Goal: Transaction & Acquisition: Purchase product/service

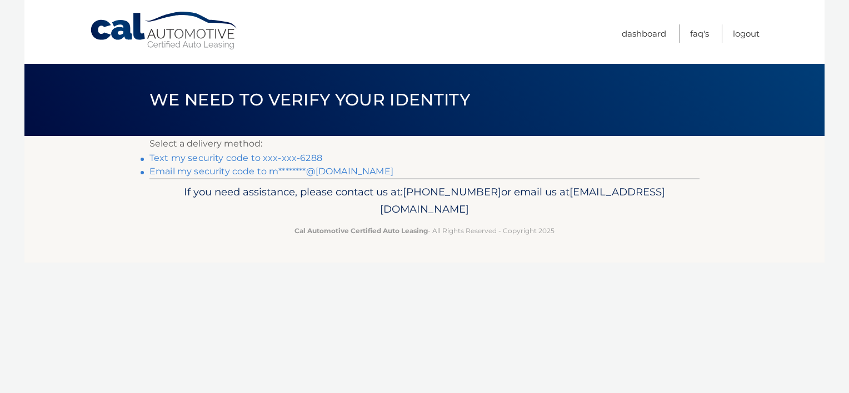
click at [192, 157] on link "Text my security code to xxx-xxx-6288" at bounding box center [235, 158] width 173 height 11
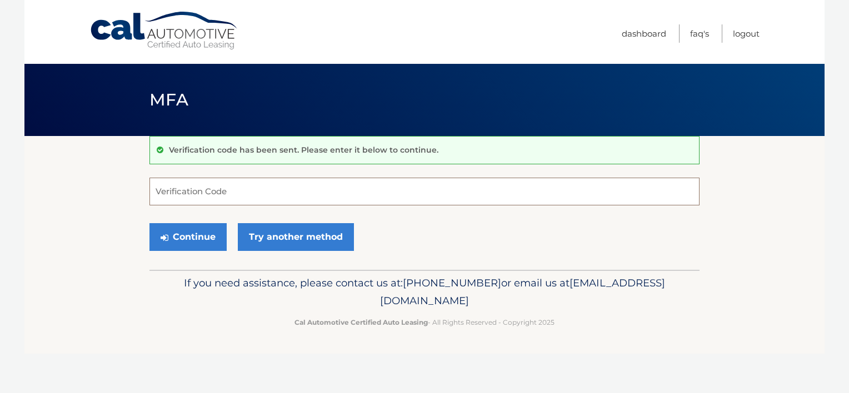
click at [201, 184] on input "Verification Code" at bounding box center [424, 192] width 550 height 28
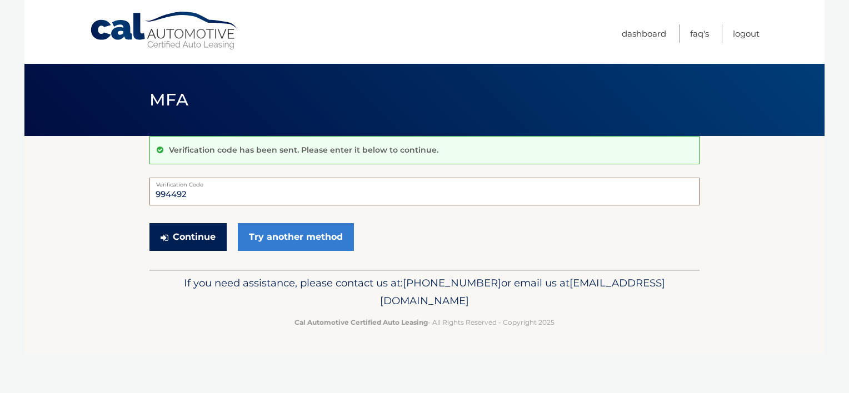
type input "994492"
click at [193, 234] on button "Continue" at bounding box center [187, 237] width 77 height 28
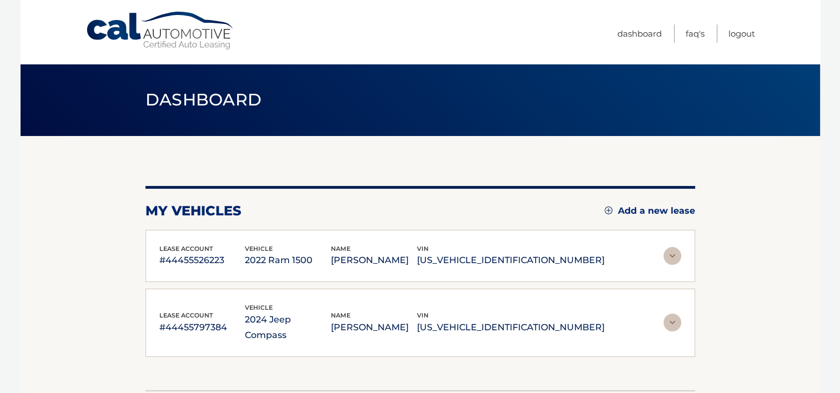
click at [302, 315] on p "2024 Jeep Compass" at bounding box center [288, 327] width 86 height 31
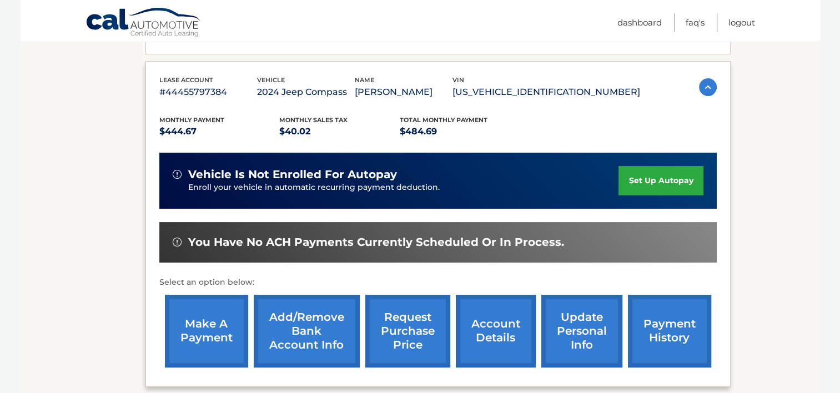
scroll to position [240, 0]
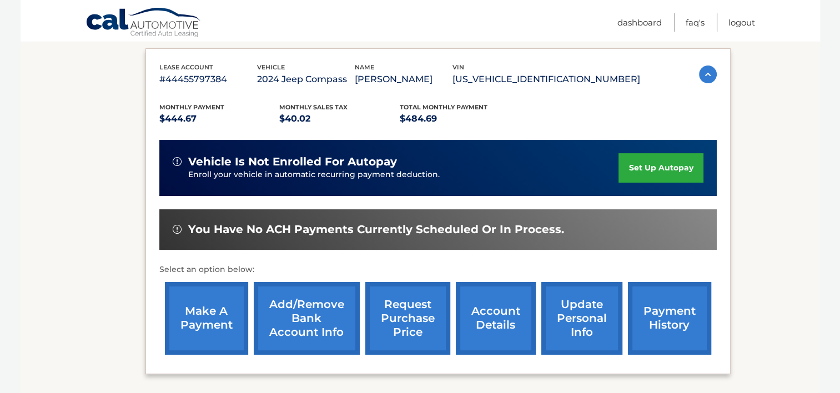
click at [220, 315] on link "make a payment" at bounding box center [206, 318] width 83 height 73
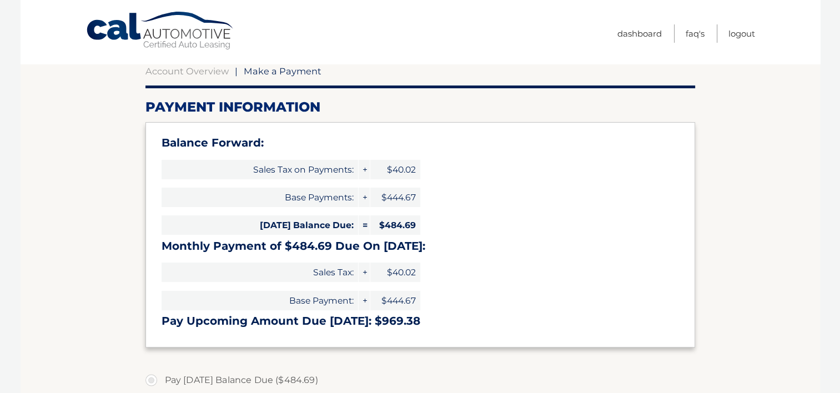
scroll to position [102, 0]
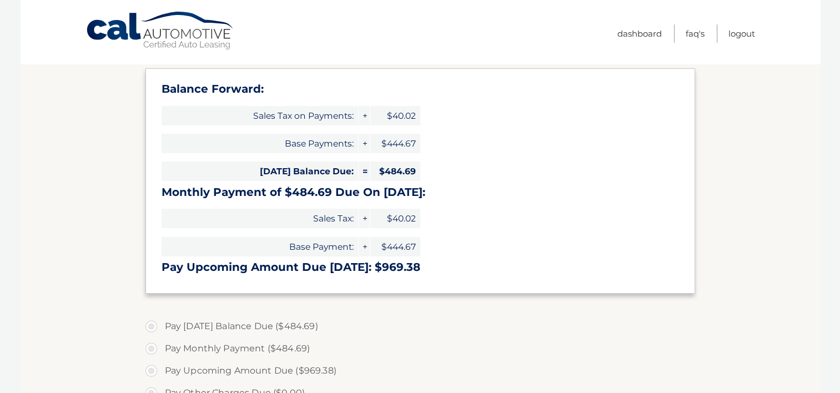
select select "ZGRmNWM0MjctMGFjOC00OGJjLWI1MDUtOWU1YzJhYjc2NTIz"
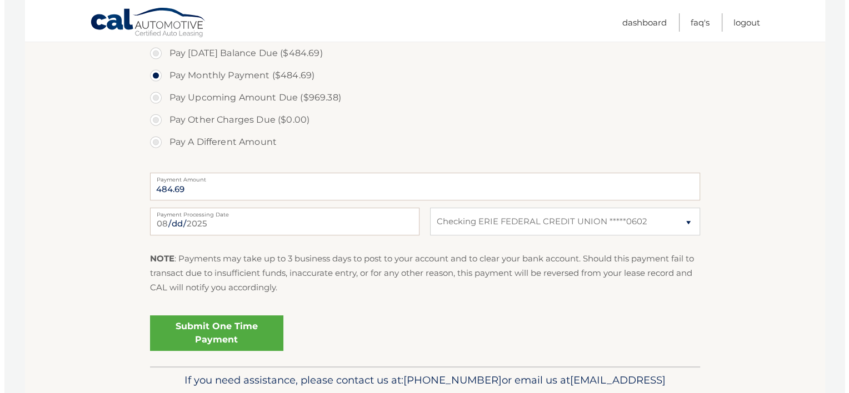
scroll to position [429, 0]
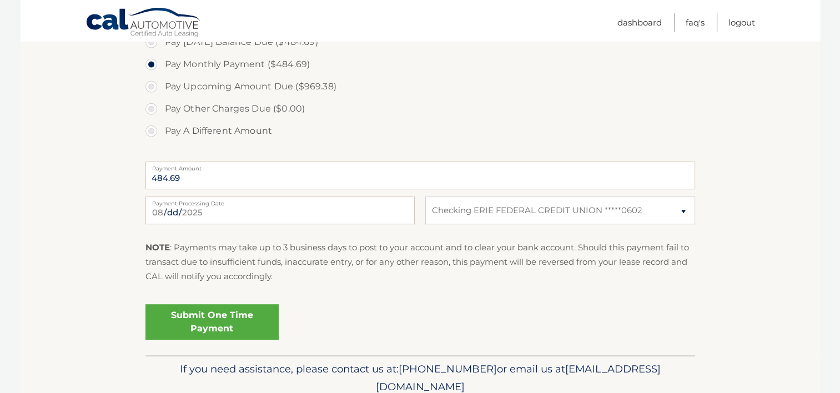
click at [202, 311] on link "Submit One Time Payment" at bounding box center [211, 322] width 133 height 36
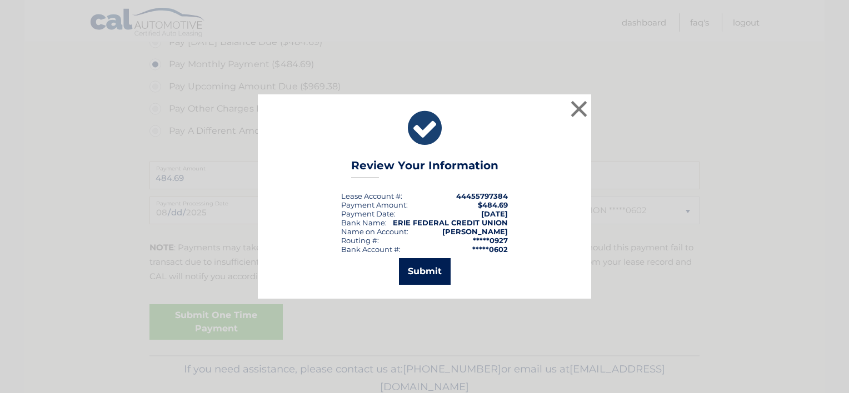
click at [421, 267] on button "Submit" at bounding box center [425, 271] width 52 height 27
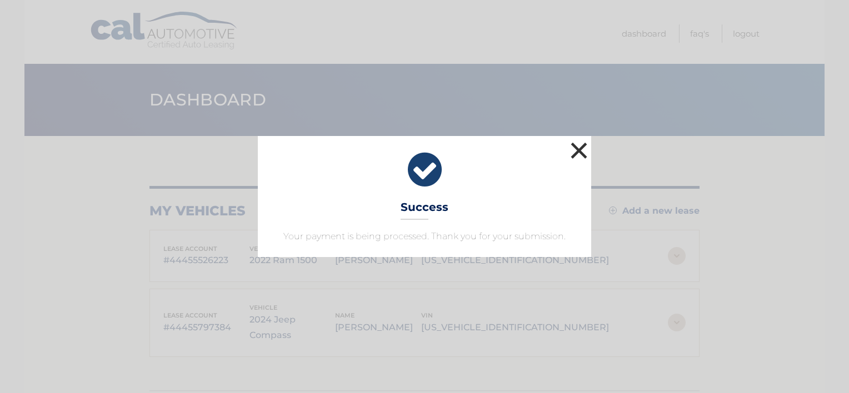
click at [578, 150] on button "×" at bounding box center [579, 150] width 22 height 22
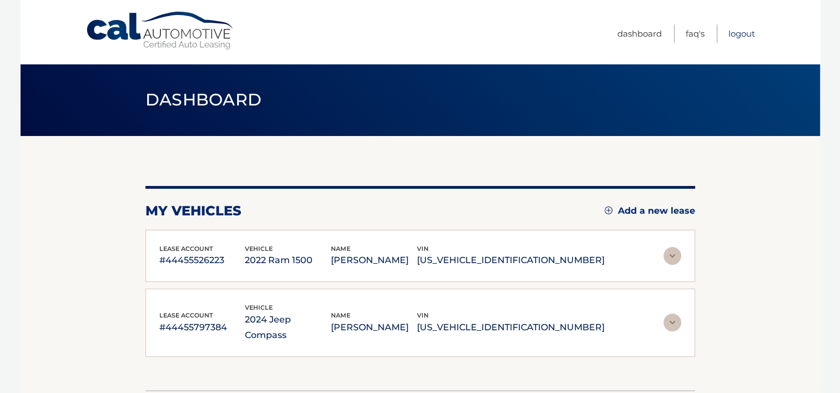
click at [735, 37] on link "Logout" at bounding box center [742, 33] width 27 height 18
